Goal: Find specific page/section: Find specific page/section

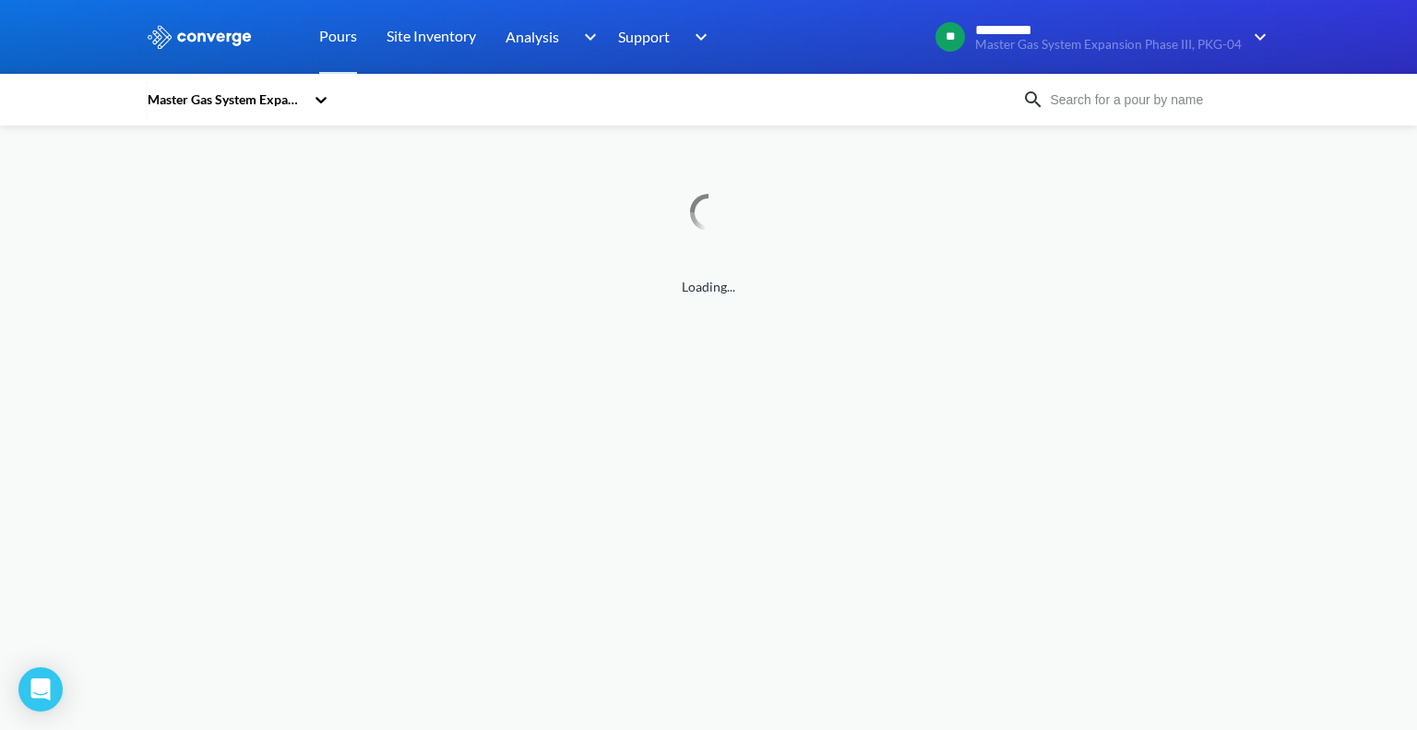
click at [243, 106] on div "Master Gas System Expansion Phase III, PKG-04" at bounding box center [225, 100] width 159 height 20
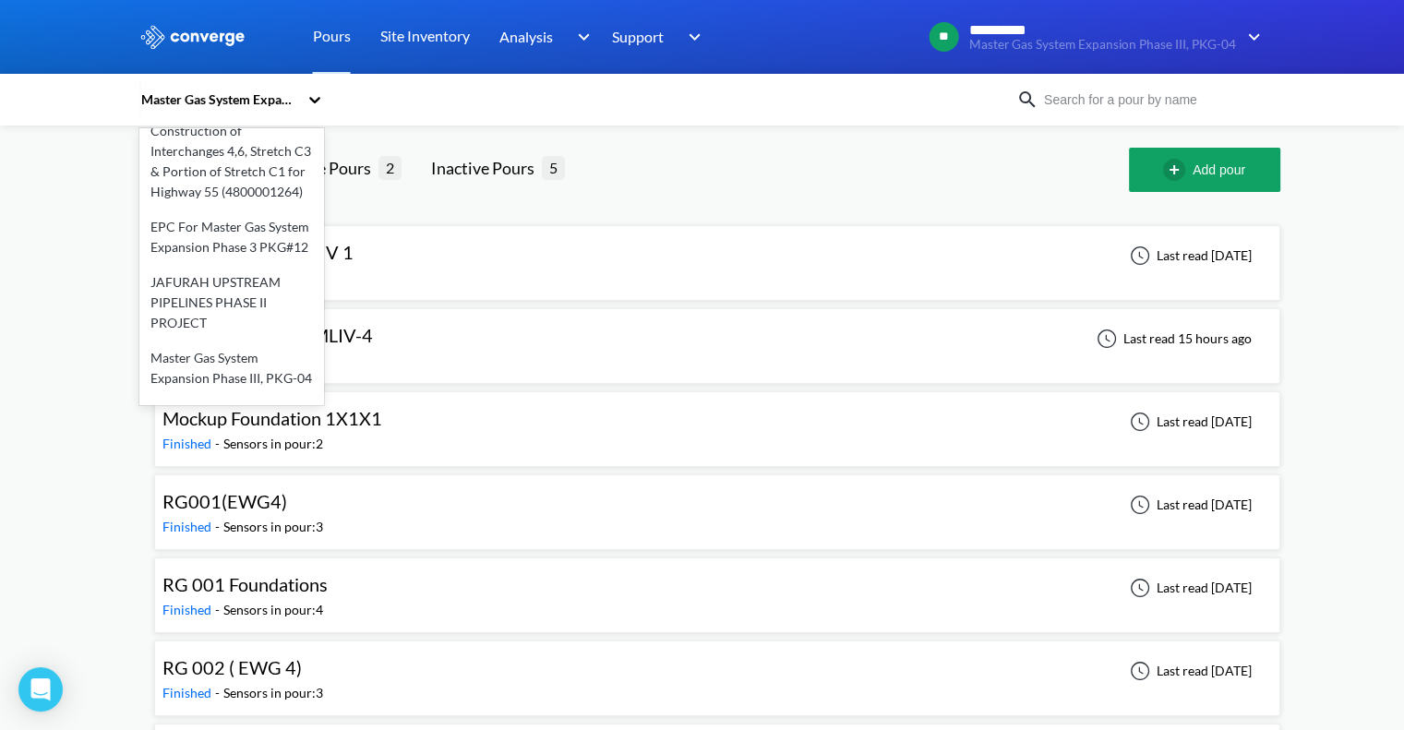
scroll to position [148, 0]
click at [232, 254] on div "EPC For Master Gas System Expansion Phase 3 PKG#12" at bounding box center [231, 233] width 185 height 55
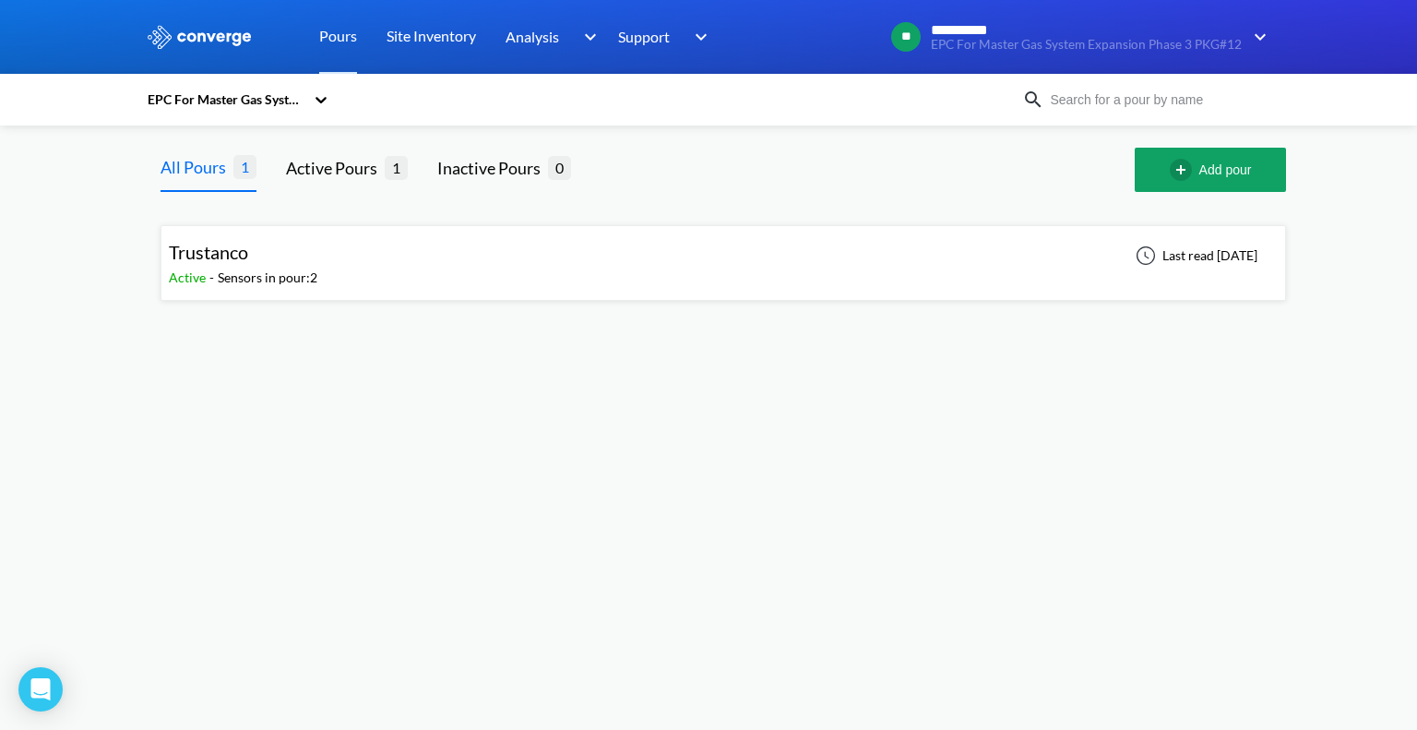
click at [291, 252] on div "Trustanco" at bounding box center [243, 252] width 149 height 29
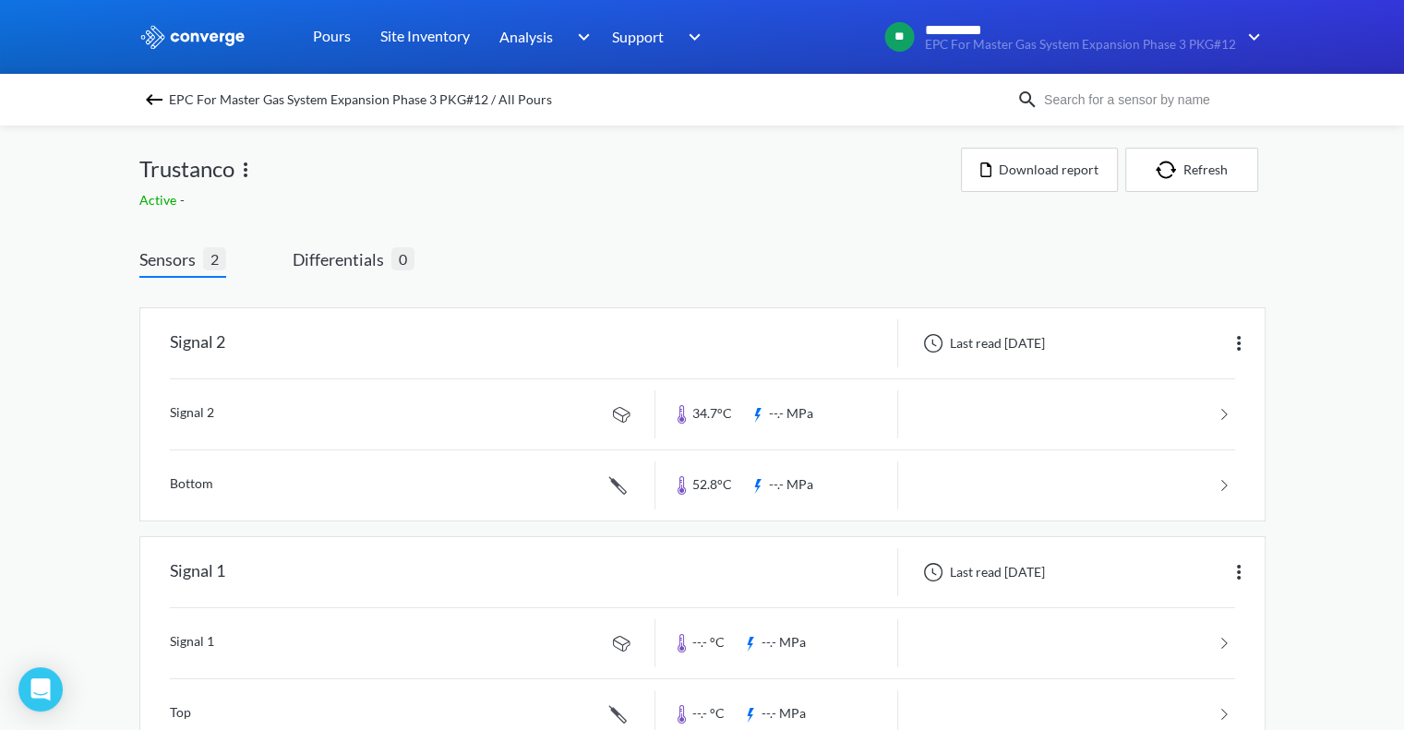
scroll to position [54, 0]
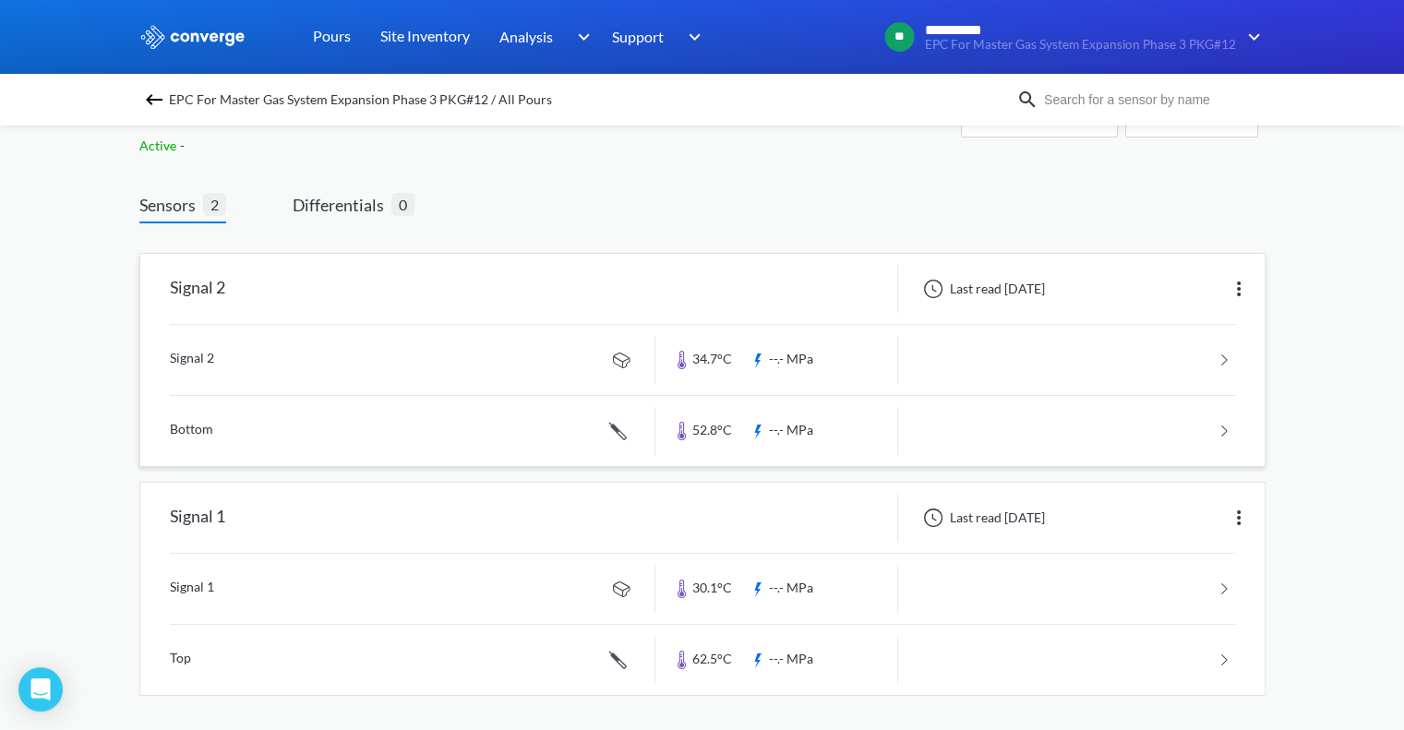
click at [436, 353] on link at bounding box center [702, 360] width 1065 height 70
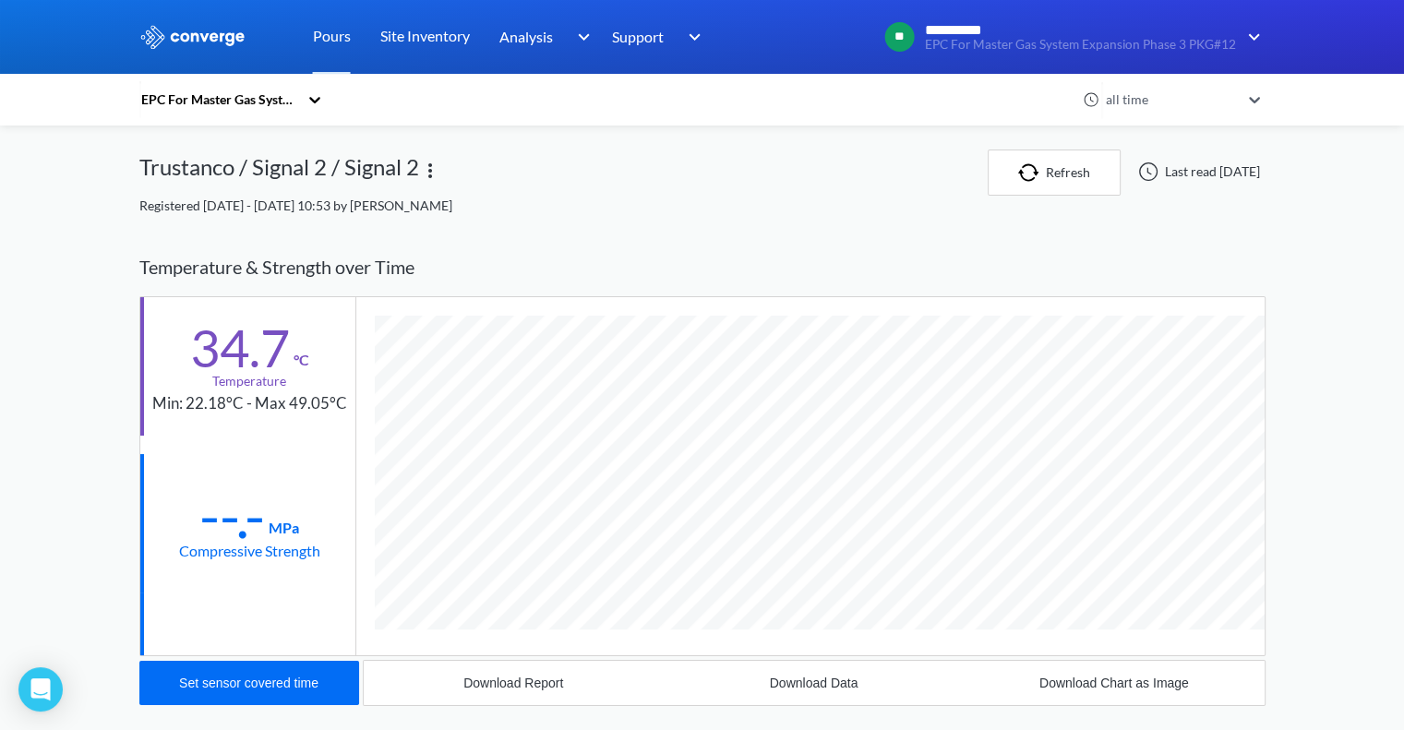
scroll to position [973, 1126]
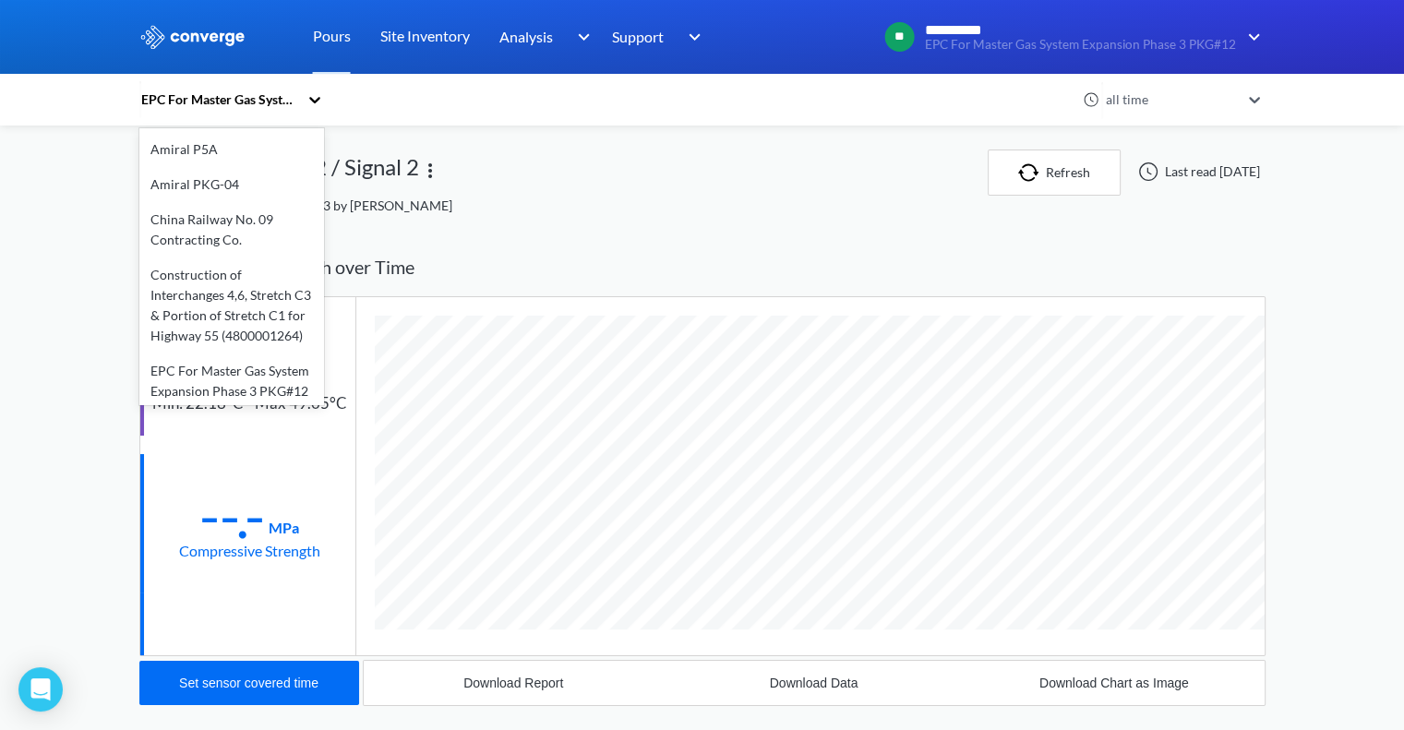
click at [283, 99] on div "EPC For Master Gas System Expansion Phase 3 PKG#12" at bounding box center [218, 100] width 159 height 20
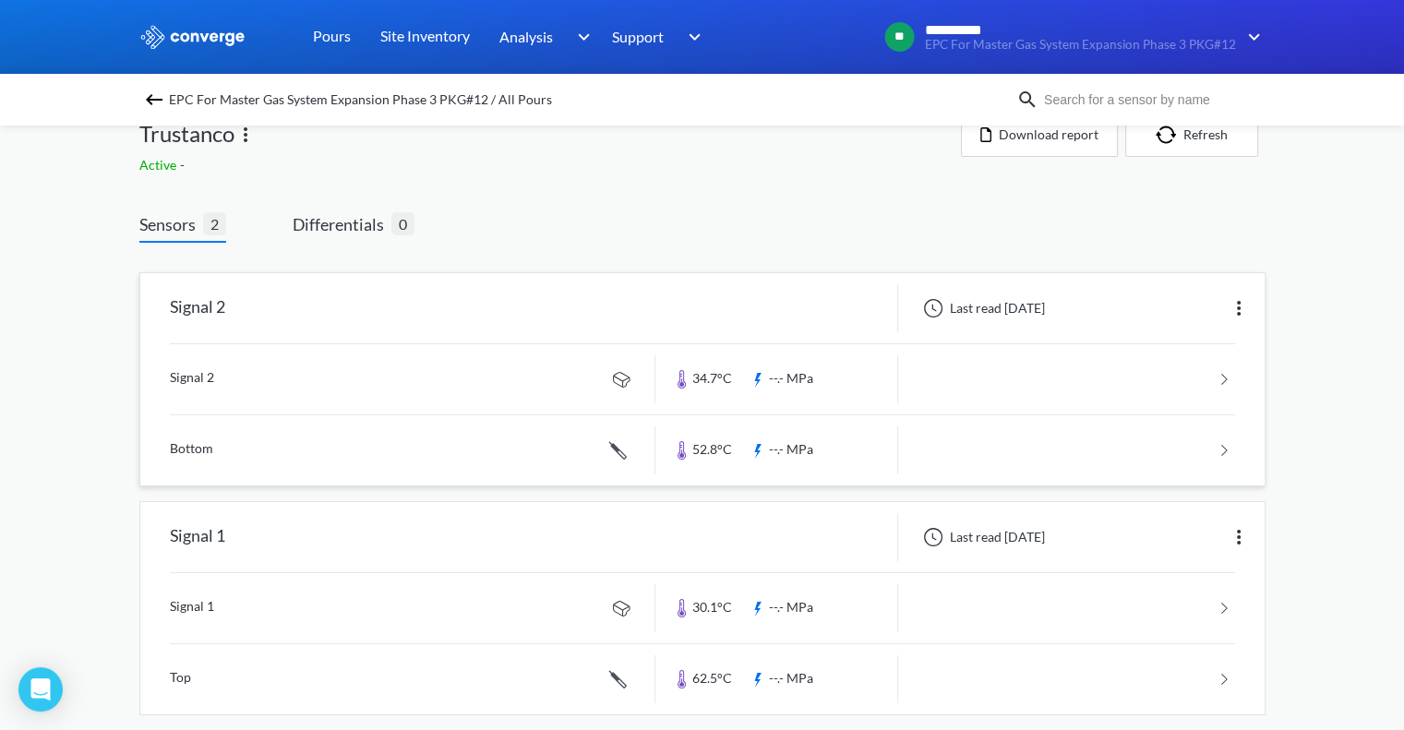
scroll to position [54, 0]
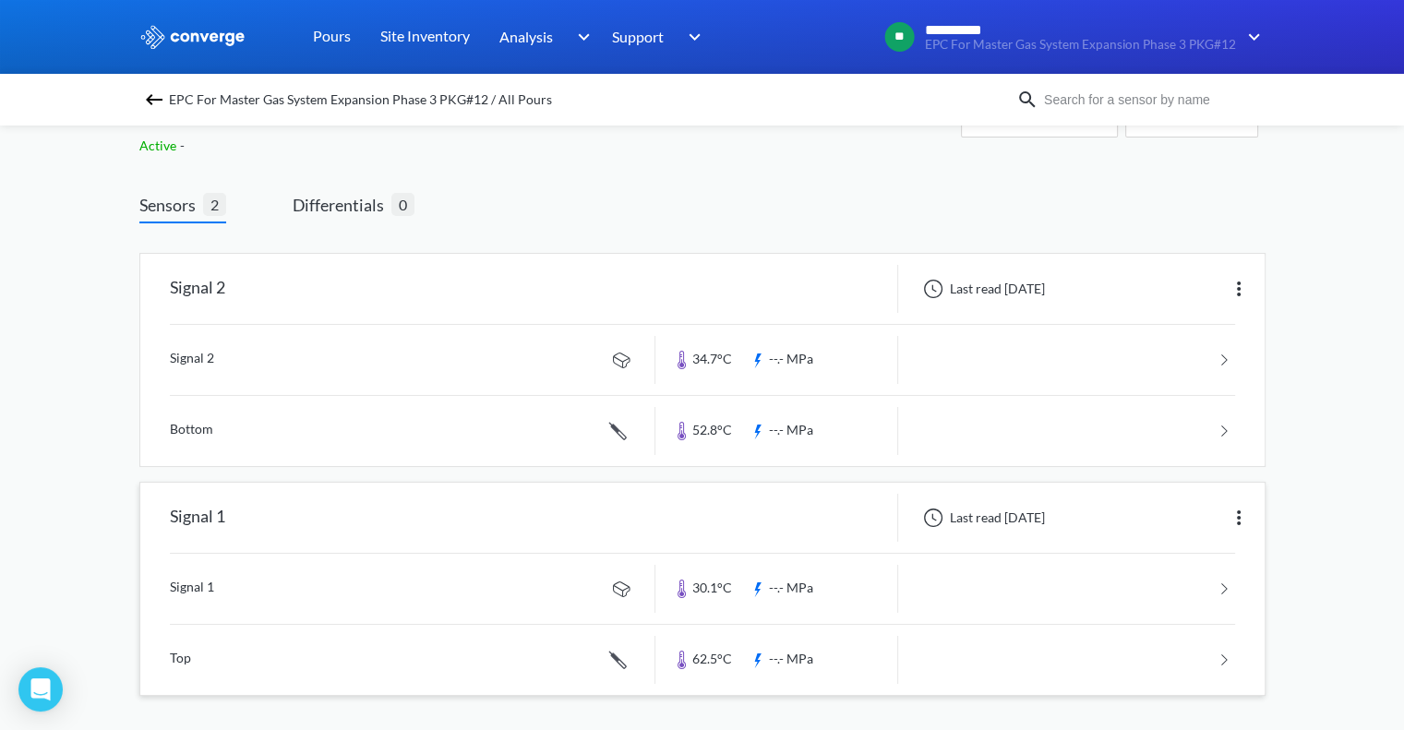
click at [333, 590] on link at bounding box center [702, 589] width 1065 height 70
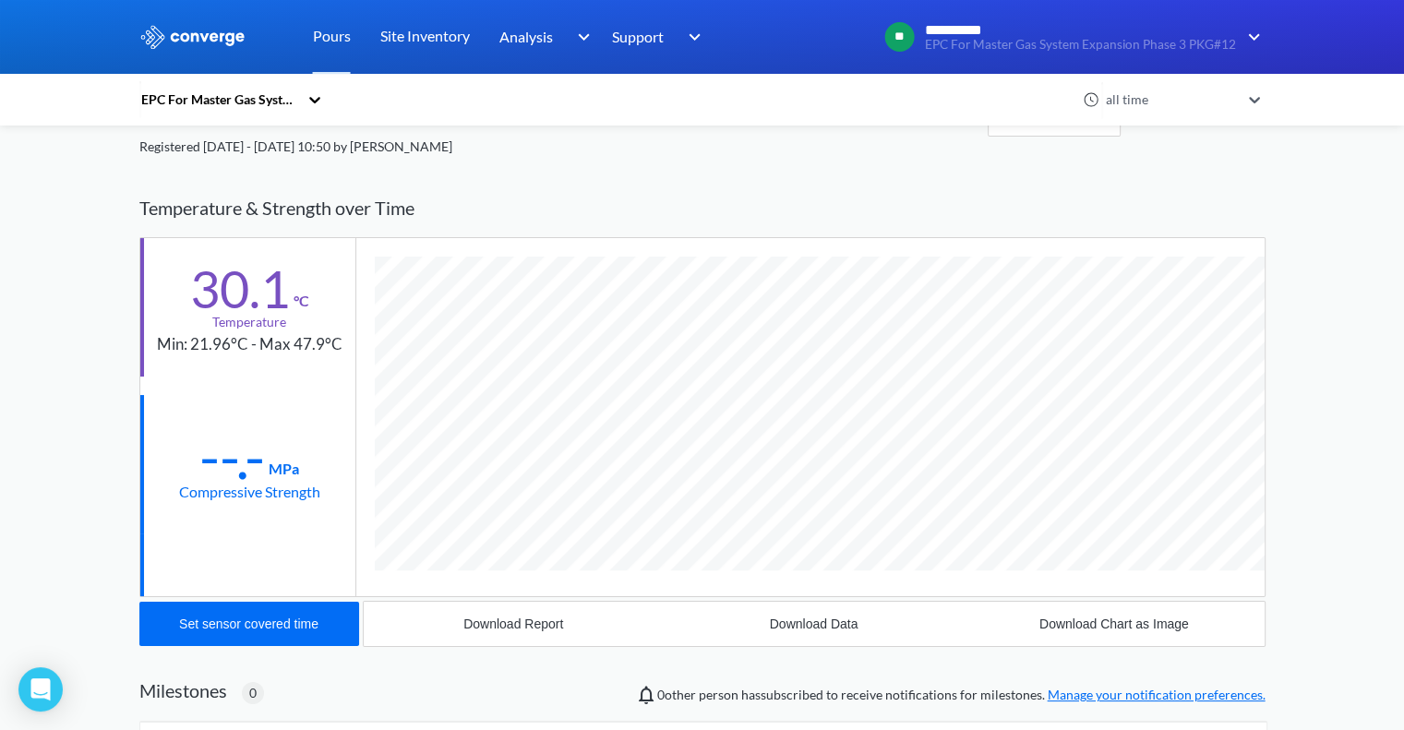
scroll to position [92, 0]
